Goal: Communication & Community: Answer question/provide support

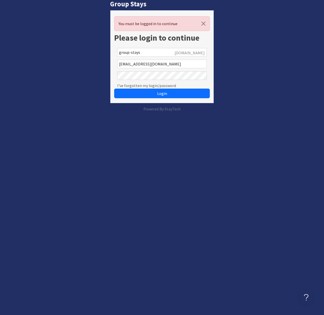
click at [0, 112] on com-1password-button at bounding box center [0, 112] width 0 height 0
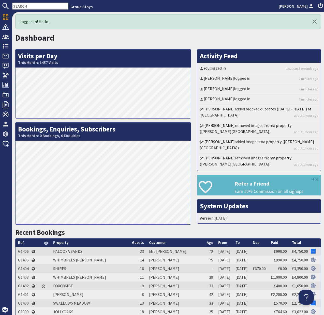
click at [26, 5] on input "text" at bounding box center [40, 6] width 56 height 7
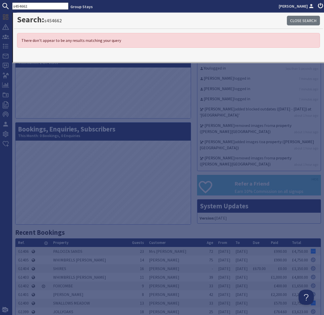
drag, startPoint x: 24, startPoint y: 5, endPoint x: 28, endPoint y: 6, distance: 4.4
click at [24, 5] on input "s454662" at bounding box center [40, 6] width 56 height 7
click at [31, 5] on input "s45462" at bounding box center [40, 6] width 56 height 7
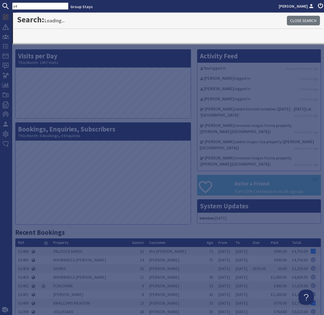
type input "s"
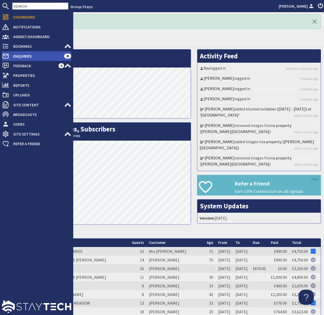
click at [28, 53] on span "Enquiries" at bounding box center [36, 56] width 55 height 8
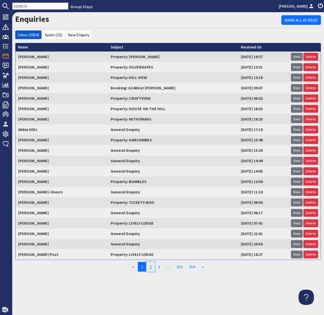
click at [151, 268] on link "2" at bounding box center [150, 267] width 9 height 10
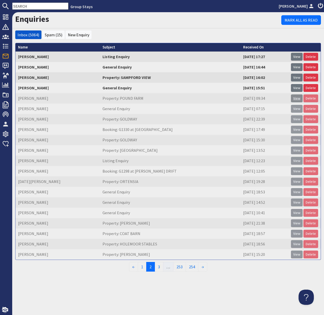
click at [300, 99] on link "View" at bounding box center [297, 98] width 12 height 8
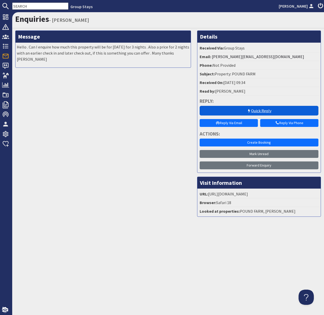
click at [252, 112] on link "Quick Reply" at bounding box center [258, 111] width 119 height 10
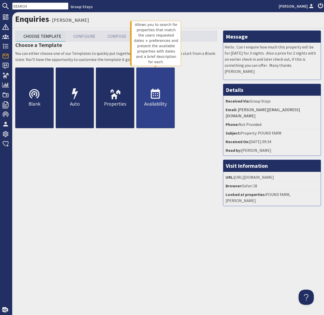
click at [153, 92] on icon at bounding box center [155, 94] width 12 height 12
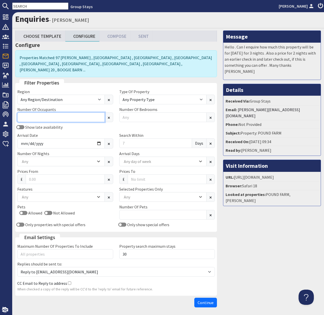
click at [62, 113] on input "Number Of Occupants" at bounding box center [60, 118] width 87 height 10
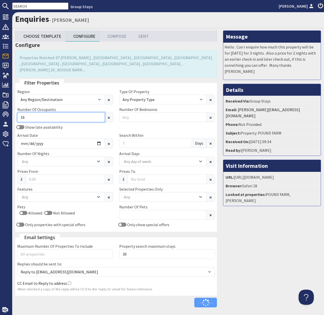
type input "16"
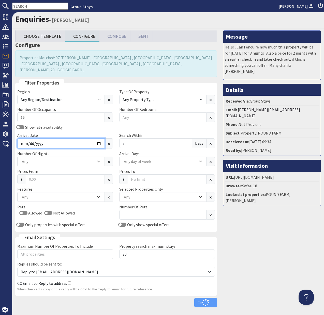
click at [98, 138] on input "Arrival Date" at bounding box center [60, 143] width 87 height 10
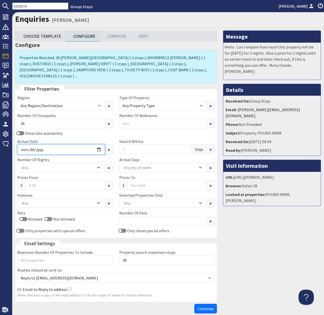
type input "[DATE]"
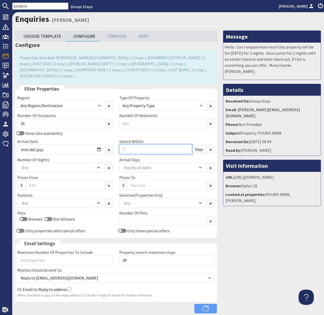
click at [130, 145] on input "Search Within" at bounding box center [155, 150] width 73 height 10
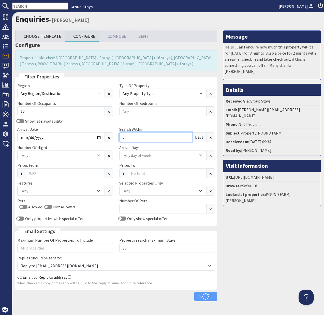
type input "0"
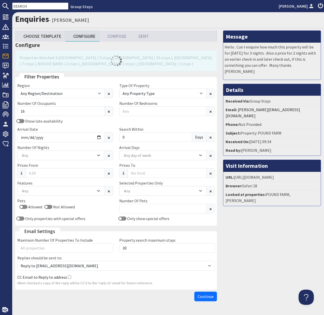
click at [275, 235] on div "Message Hello . Can I enquire how much this property will be for [DATE] for 3 n…" at bounding box center [272, 166] width 104 height 273
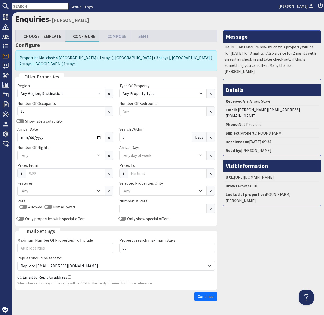
drag, startPoint x: 226, startPoint y: 306, endPoint x: 214, endPoint y: 304, distance: 11.8
click at [224, 306] on div "Enquiries - [PERSON_NAME] Choose Template Configure Compose Sent Configure Prop…" at bounding box center [167, 163] width 311 height 303
click at [205, 296] on span "Continue" at bounding box center [205, 296] width 16 height 5
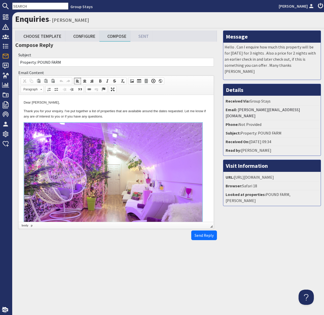
click at [139, 112] on p "Thank you for your enquiry. I've put together a list of properties that are ava…" at bounding box center [116, 114] width 185 height 11
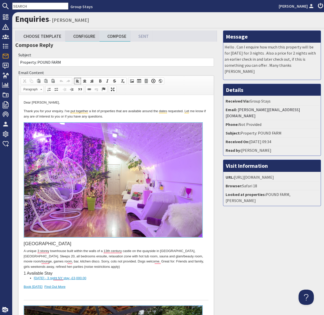
click at [83, 36] on link "Configure" at bounding box center [82, 35] width 34 height 11
type textarea "<p>Dear [PERSON_NAME],</p> <p>Thank you for your enquiry. I&#39;ve put together…"
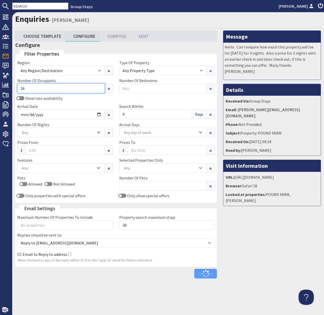
click at [36, 90] on input "16" at bounding box center [60, 89] width 87 height 10
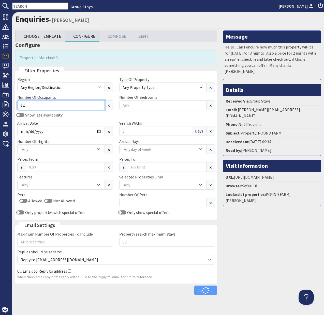
type input "1"
type input "21"
click at [246, 217] on div "Message Hello . Can I enquire how much this property will be for [DATE] for 3 n…" at bounding box center [272, 163] width 104 height 267
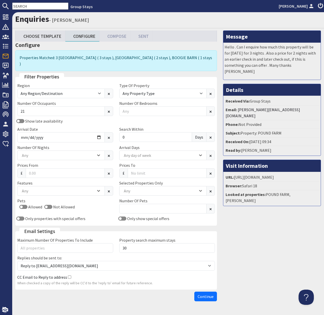
click at [208, 294] on span "Continue" at bounding box center [205, 296] width 16 height 5
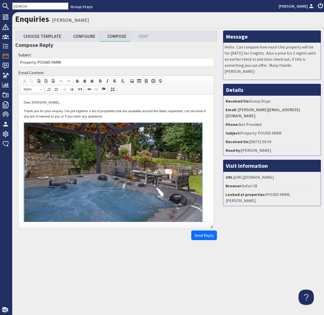
drag, startPoint x: 148, startPoint y: 103, endPoint x: 149, endPoint y: 106, distance: 3.4
click at [148, 103] on p "Dear [PERSON_NAME]," at bounding box center [116, 102] width 185 height 5
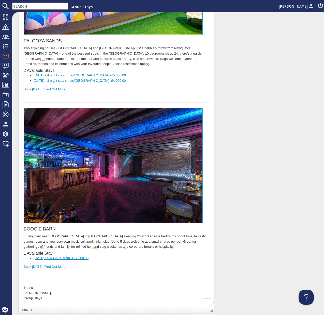
scroll to position [423, 0]
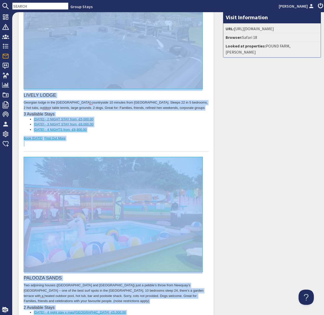
scroll to position [0, 0]
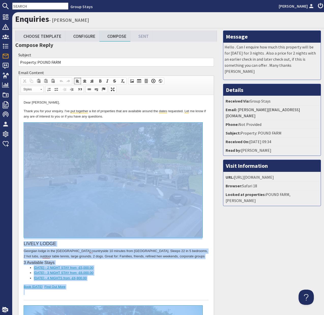
drag, startPoint x: 92, startPoint y: 654, endPoint x: 107, endPoint y: 126, distance: 527.7
copy body "LOREMI DOLOR Sitametc adipi el sed Doeiusmo temporincid 06 utlabor etdo Magn al…"
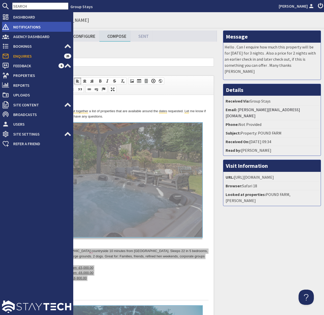
click at [17, 28] on span "Notifications" at bounding box center [40, 27] width 62 height 8
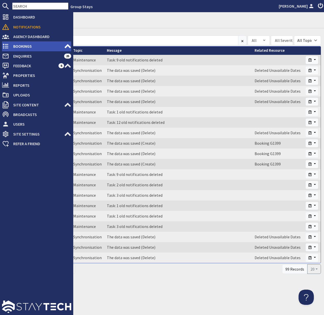
click at [25, 46] on span "Bookings" at bounding box center [36, 46] width 55 height 8
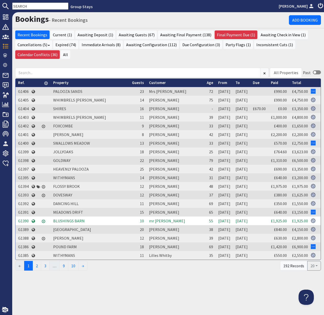
click at [20, 6] on input "text" at bounding box center [40, 6] width 56 height 7
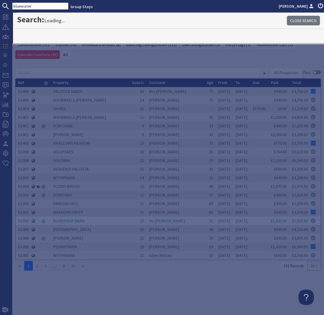
type input "bluewater"
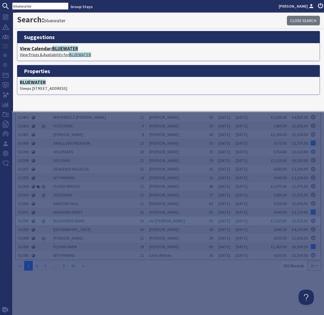
click at [47, 51] on h4 "View Calendar: BLUEWATER" at bounding box center [168, 49] width 297 height 6
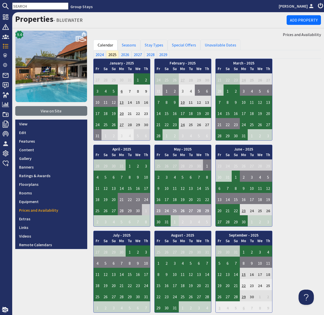
click at [303, 210] on div "January - 2025 Fr Sa Su Mo Tu We Th 27 28 29 30 31 1 2 3 Fr Sa" at bounding box center [207, 229] width 228 height 340
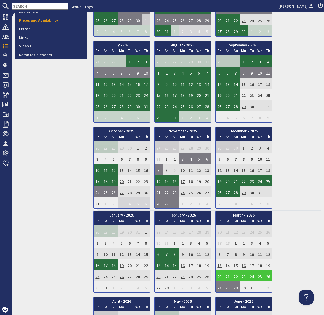
scroll to position [191, 0]
